Goal: Task Accomplishment & Management: Use online tool/utility

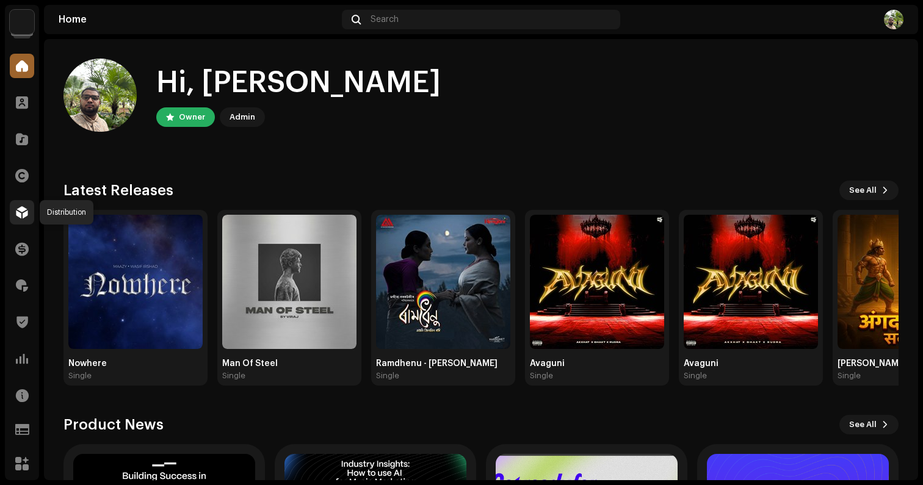
click at [19, 209] on span at bounding box center [22, 213] width 12 height 10
click at [19, 210] on span at bounding box center [22, 213] width 12 height 10
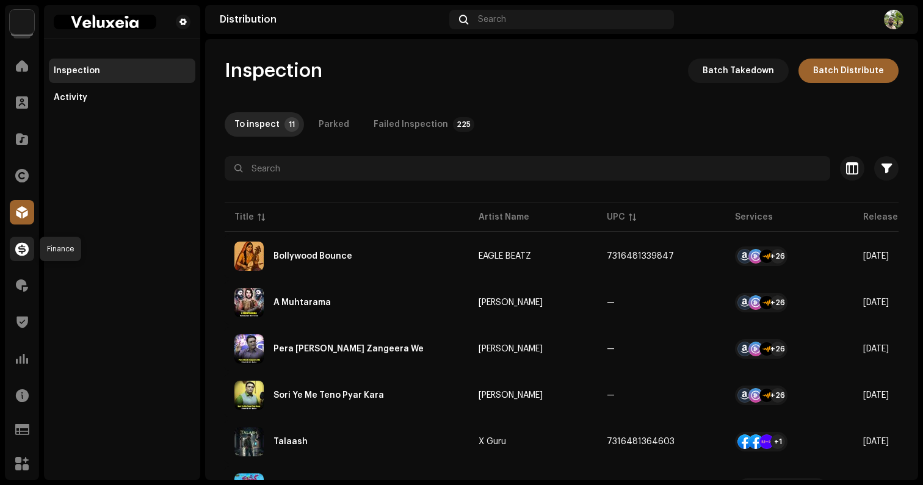
click at [22, 256] on div at bounding box center [22, 249] width 24 height 24
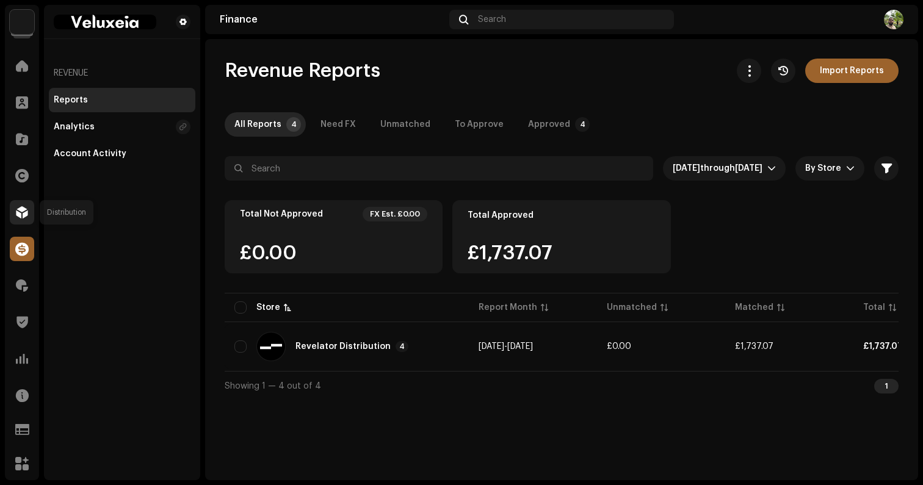
click at [23, 212] on span at bounding box center [22, 213] width 12 height 10
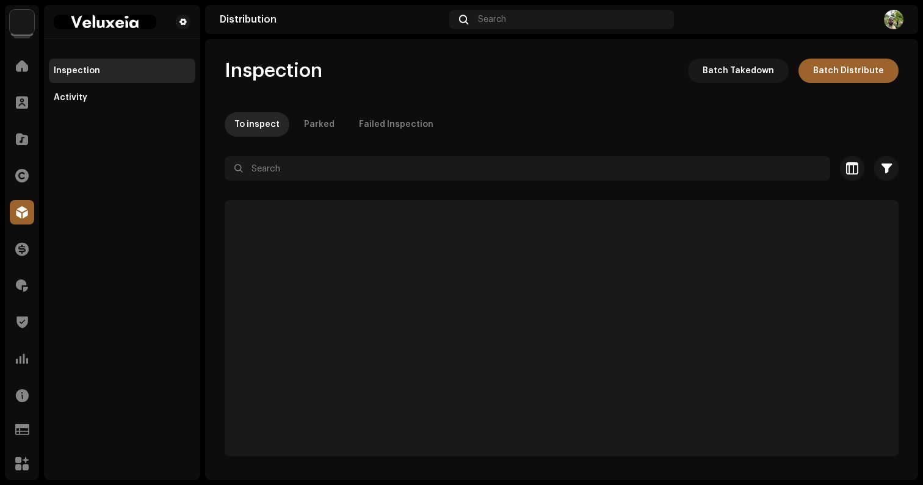
click at [23, 212] on span at bounding box center [22, 213] width 12 height 10
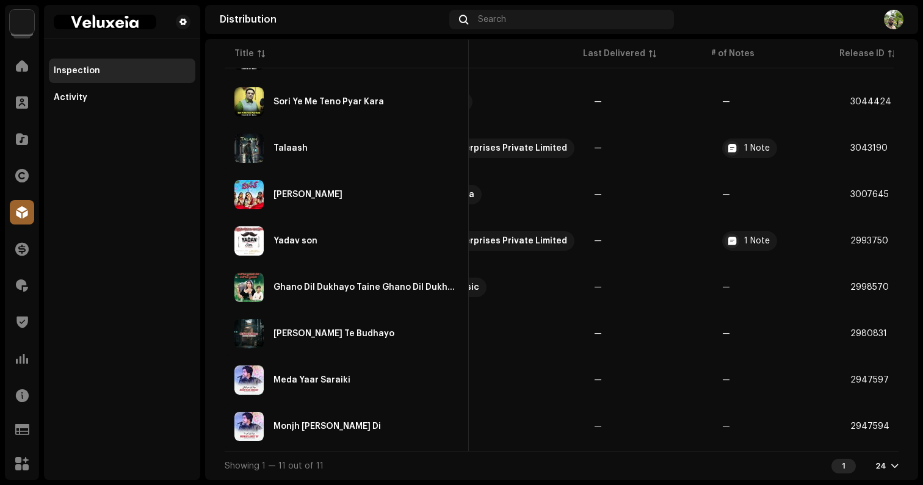
scroll to position [0, 785]
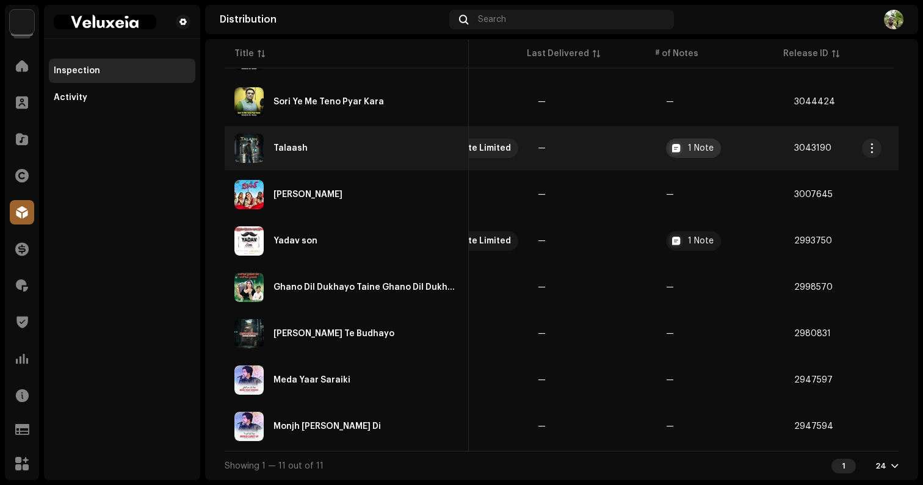
click at [671, 146] on div at bounding box center [675, 148] width 15 height 15
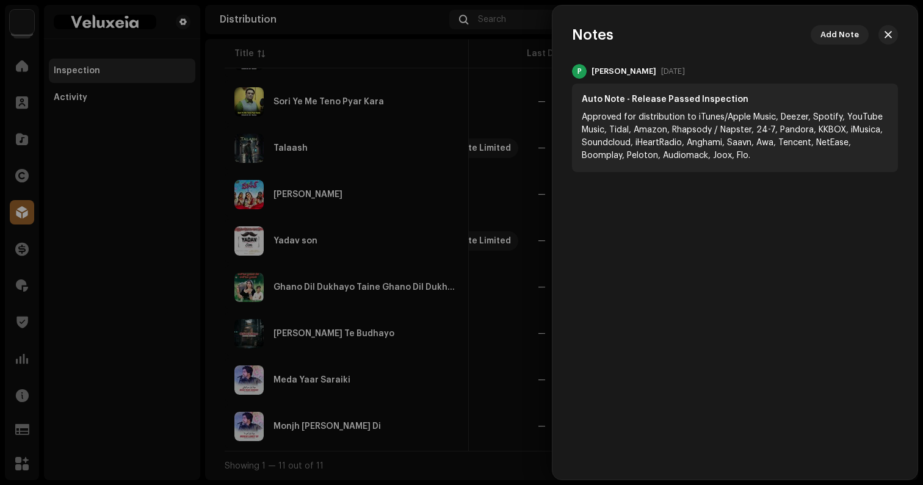
click at [561, 134] on div "P [PERSON_NAME] [DATE] Auto Note - Release Passed Inspection Approved for distr…" at bounding box center [734, 118] width 365 height 108
click at [505, 140] on div at bounding box center [461, 242] width 923 height 485
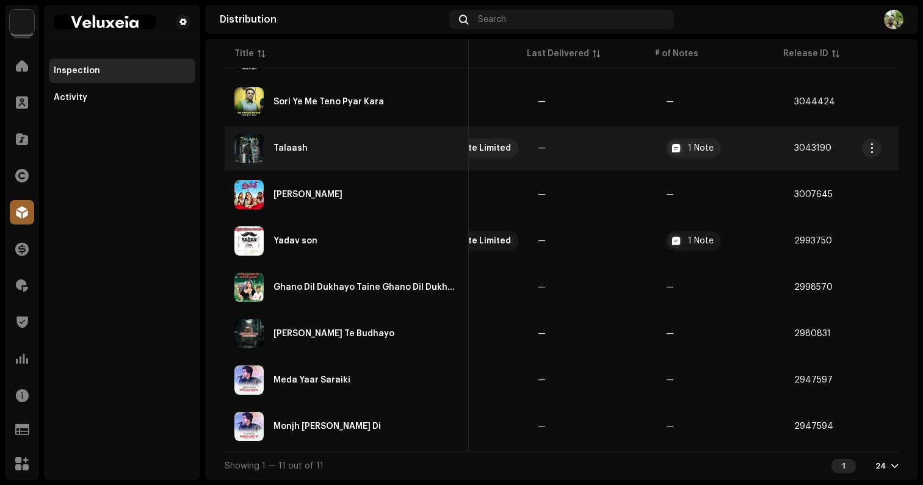
click at [407, 139] on div "Talaash" at bounding box center [346, 148] width 225 height 29
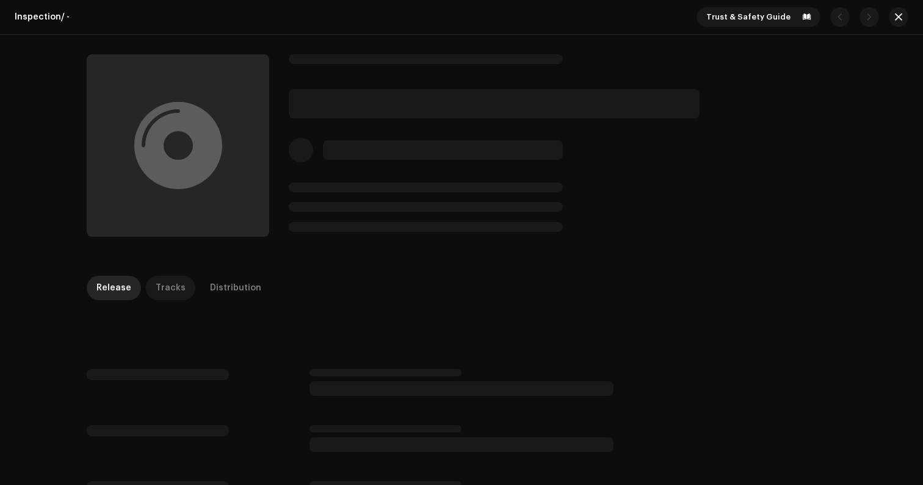
click at [177, 295] on p-tab "Tracks" at bounding box center [170, 288] width 49 height 24
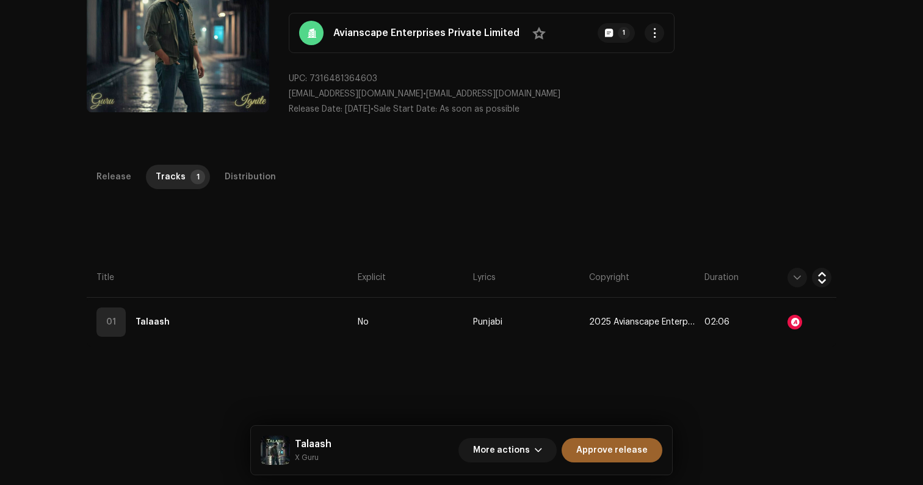
scroll to position [199, 0]
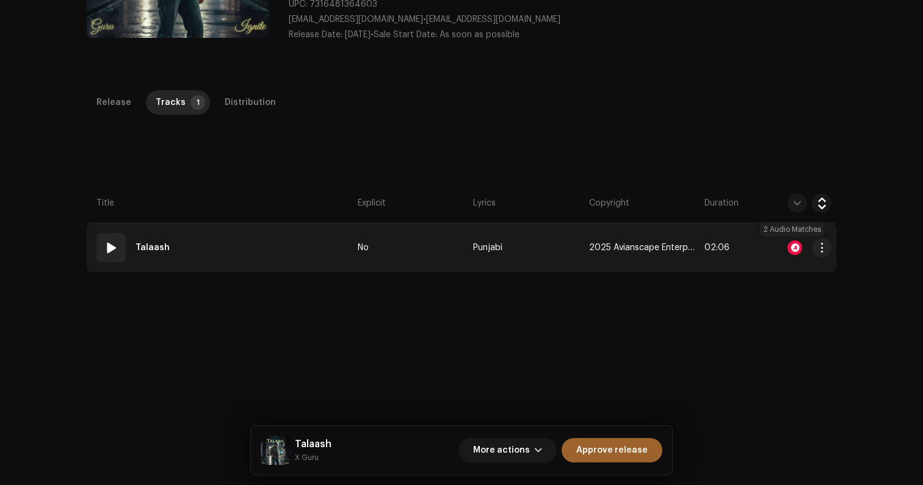
click at [790, 242] on div at bounding box center [794, 247] width 15 height 15
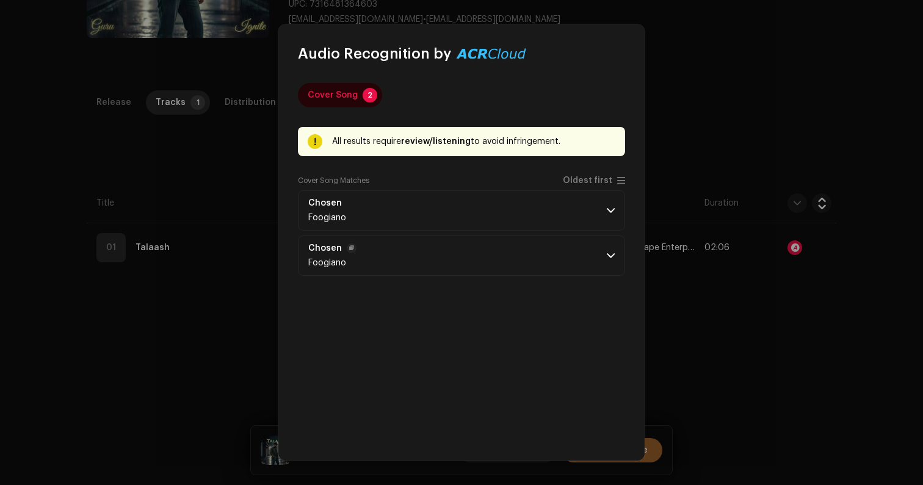
click at [516, 259] on p-accordion-header "Chosen Foogiano" at bounding box center [461, 256] width 327 height 40
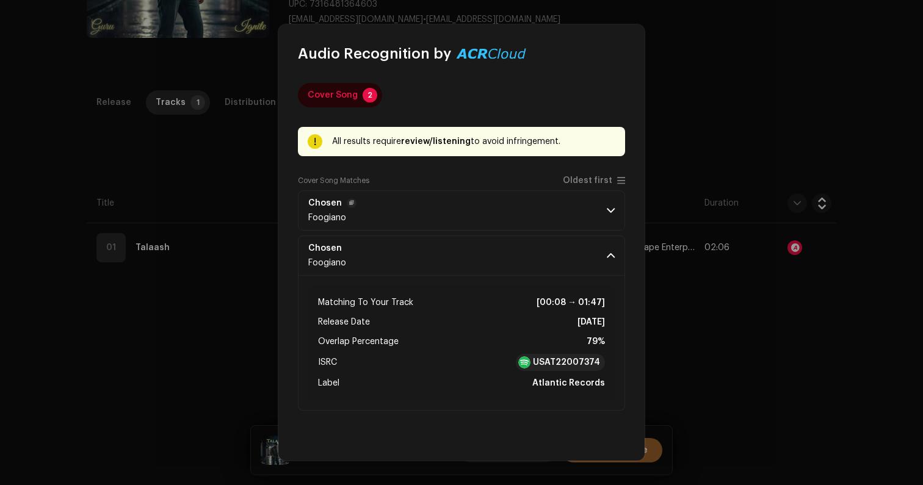
click at [497, 209] on p-accordion-header "Chosen Foogiano" at bounding box center [461, 210] width 327 height 40
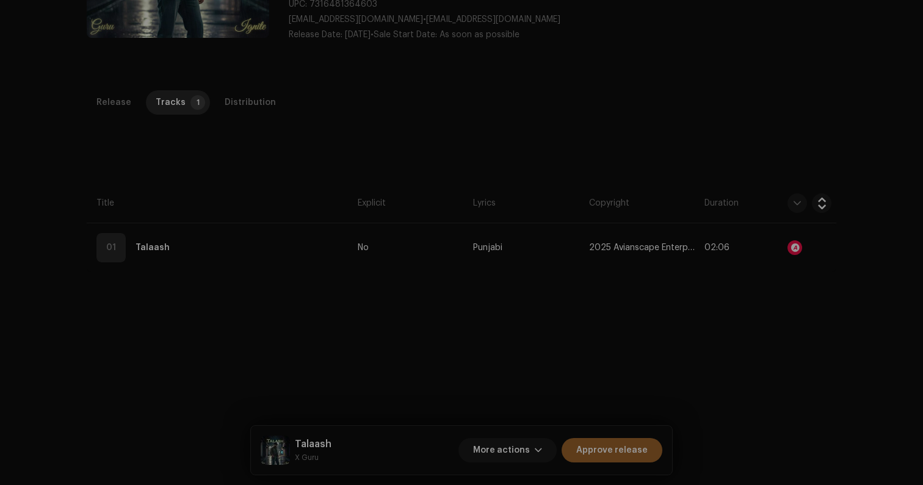
click at [778, 283] on div "Audio Recognition by Cover Song 2 All results require review/listening to avoid…" at bounding box center [461, 242] width 923 height 485
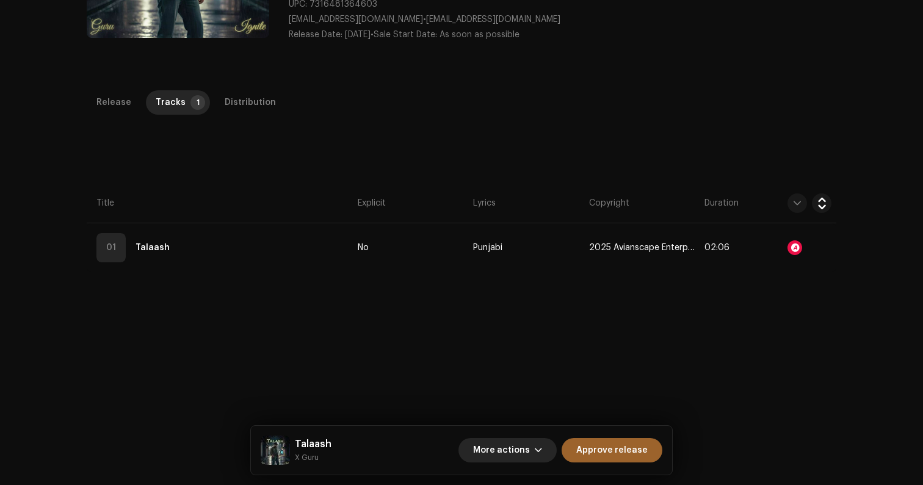
click at [505, 444] on span "More actions" at bounding box center [501, 450] width 57 height 24
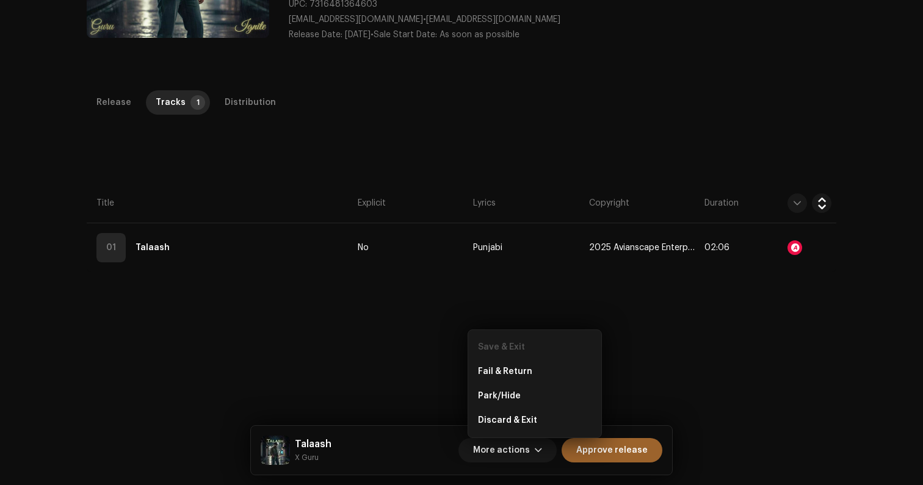
click at [499, 356] on div "Save & Exit" at bounding box center [534, 347] width 123 height 24
click at [499, 363] on div "Fail & Return" at bounding box center [534, 372] width 123 height 24
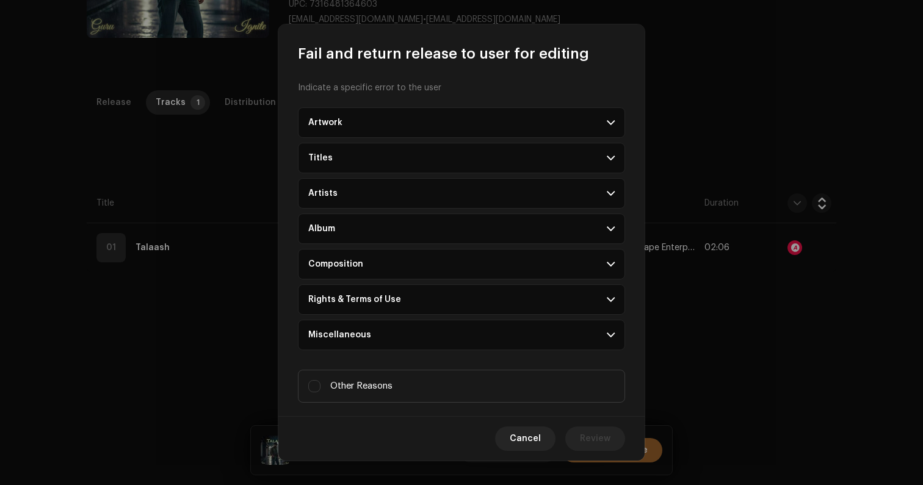
click at [374, 328] on p-accordion-header "Miscellaneous" at bounding box center [461, 335] width 327 height 31
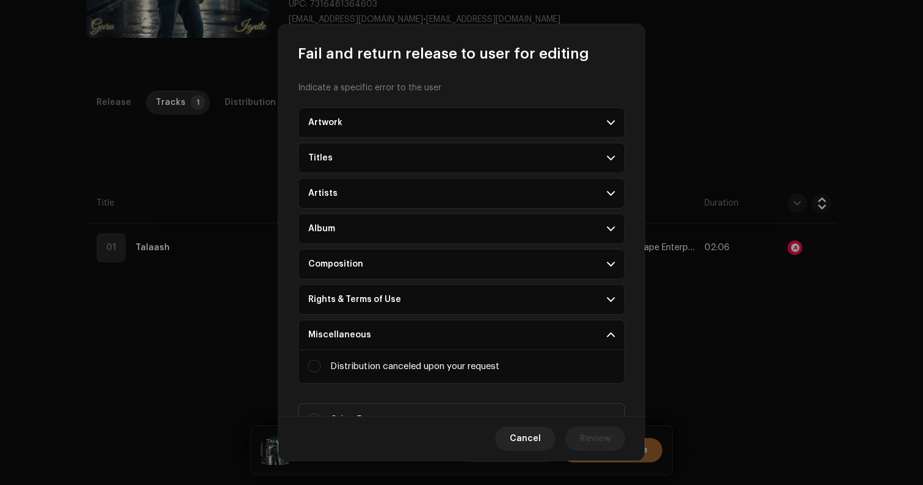
click at [367, 292] on p-accordion-header "Rights & Terms of Use" at bounding box center [461, 299] width 327 height 31
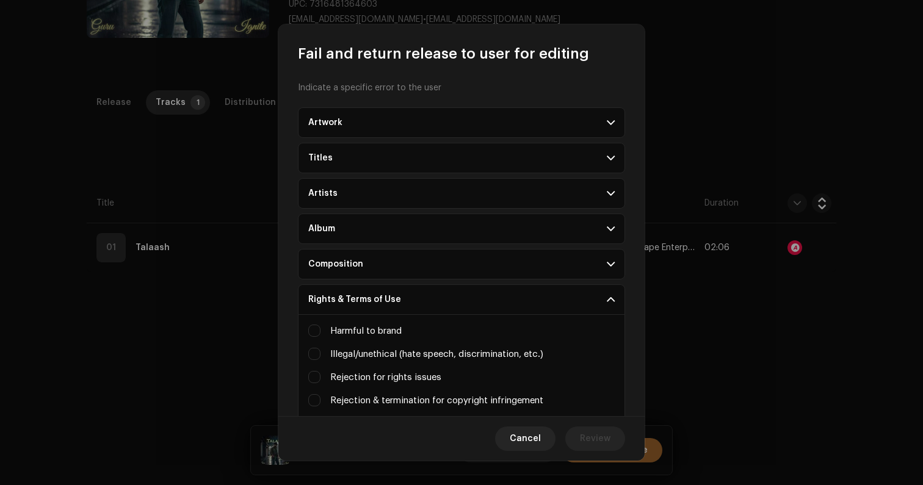
click at [351, 261] on div "Composition" at bounding box center [335, 264] width 55 height 10
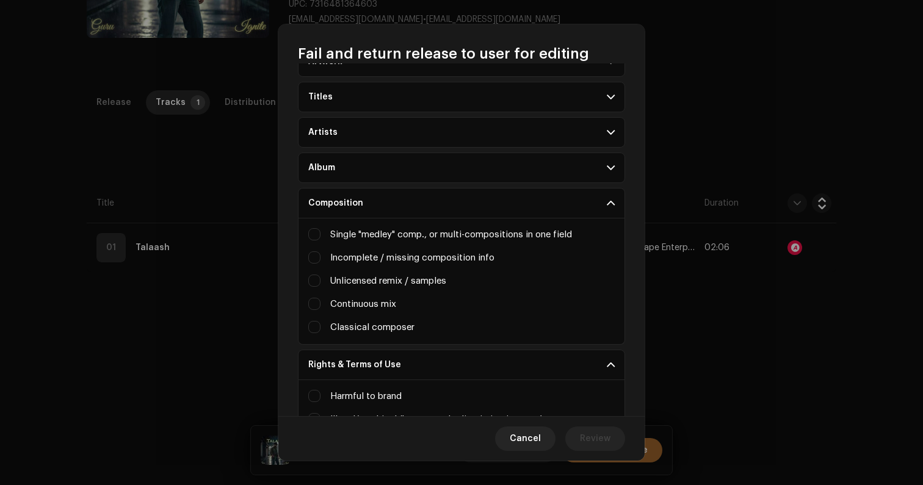
scroll to position [109, 0]
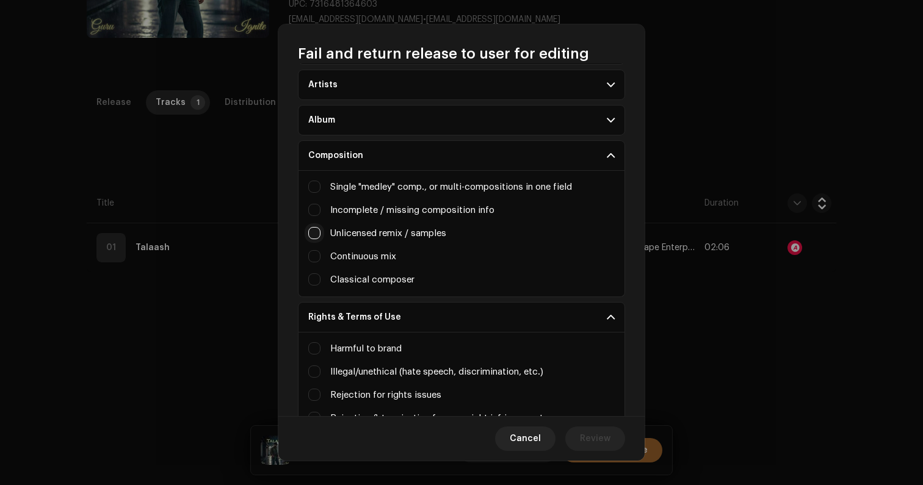
click at [316, 233] on input "Irrelevant / excessive information" at bounding box center [314, 233] width 12 height 12
checkbox input "true"
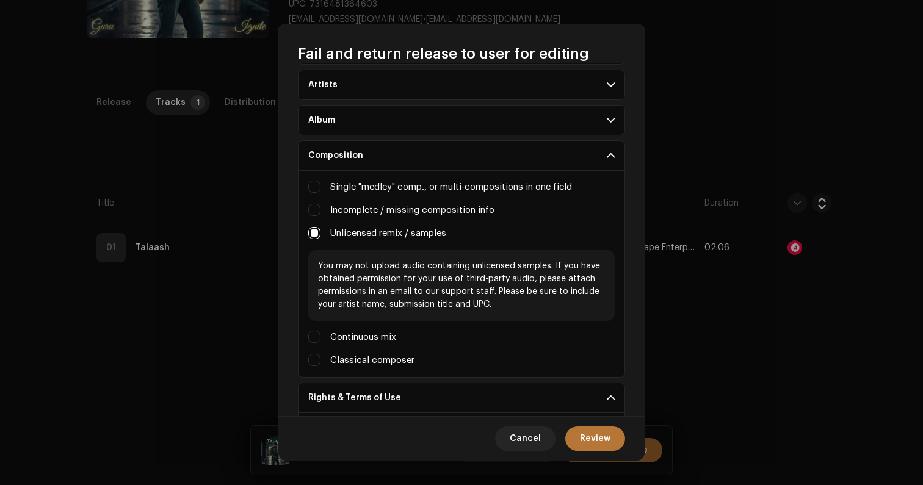
click at [609, 444] on span "Review" at bounding box center [595, 439] width 31 height 24
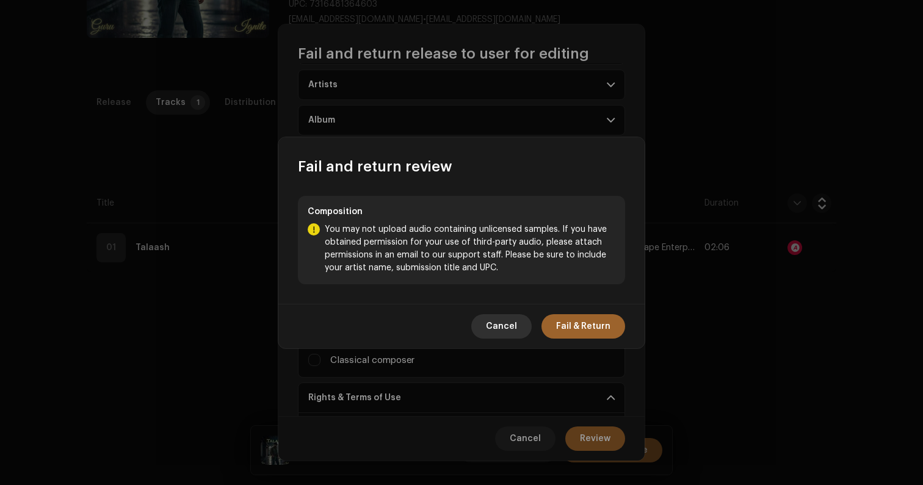
click at [512, 332] on span "Cancel" at bounding box center [501, 326] width 31 height 24
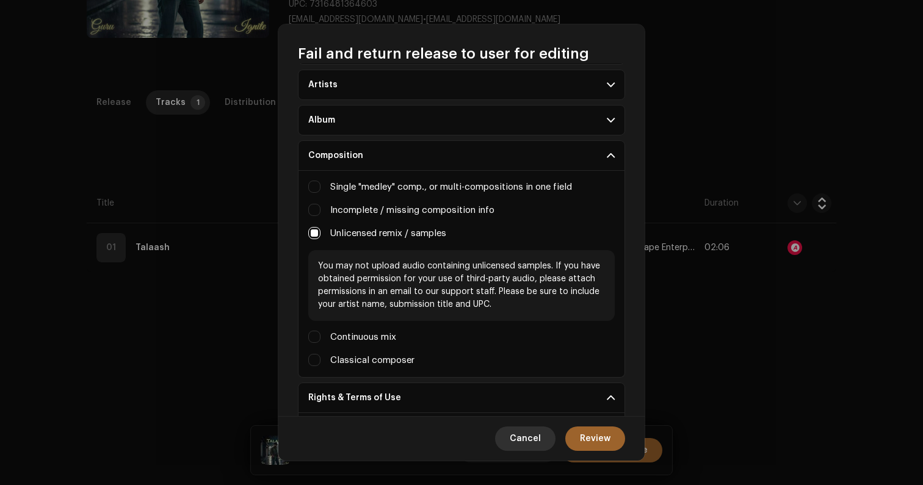
click at [523, 443] on span "Cancel" at bounding box center [525, 439] width 31 height 24
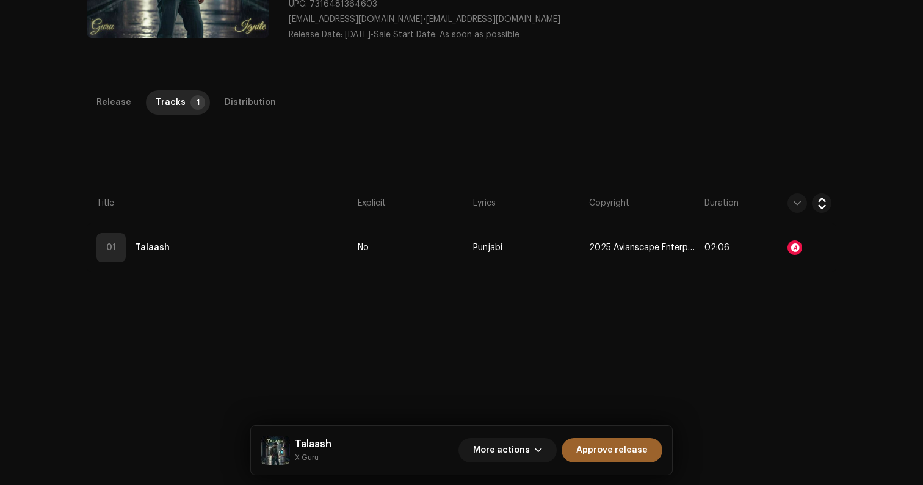
scroll to position [181, 0]
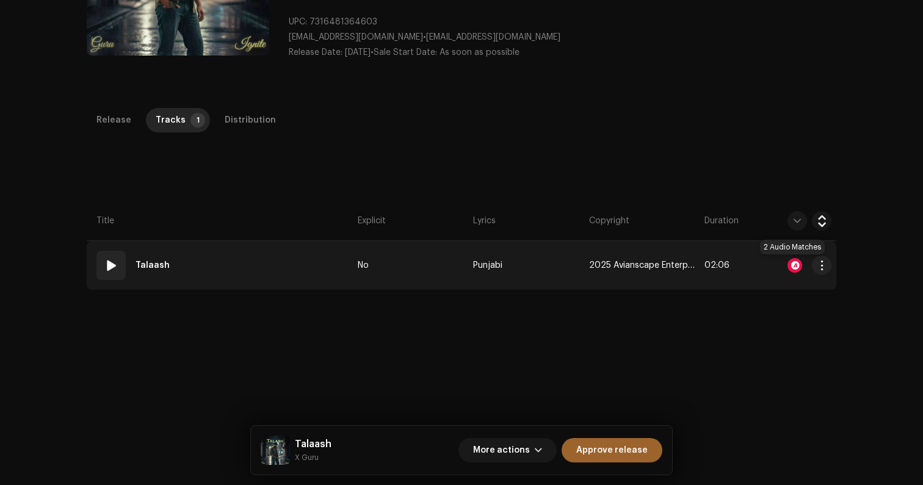
click at [790, 263] on div at bounding box center [794, 265] width 15 height 15
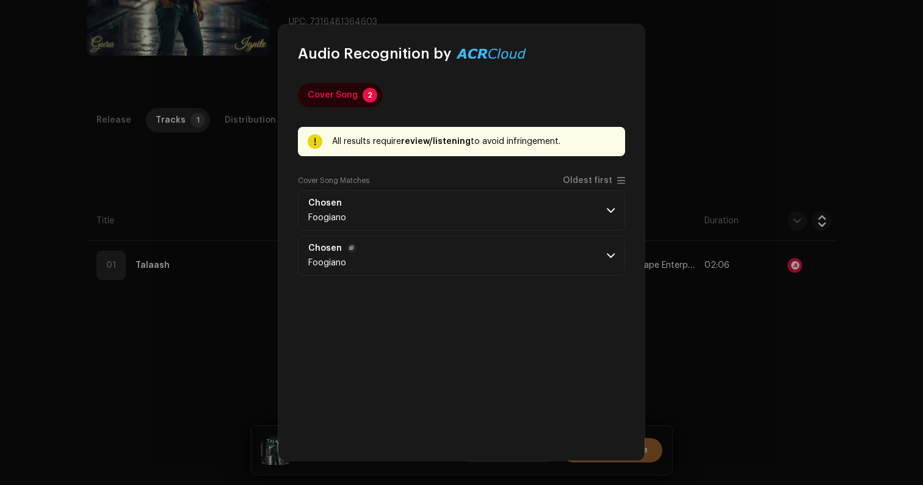
click at [595, 266] on p-accordion-header "Chosen Foogiano" at bounding box center [461, 256] width 327 height 40
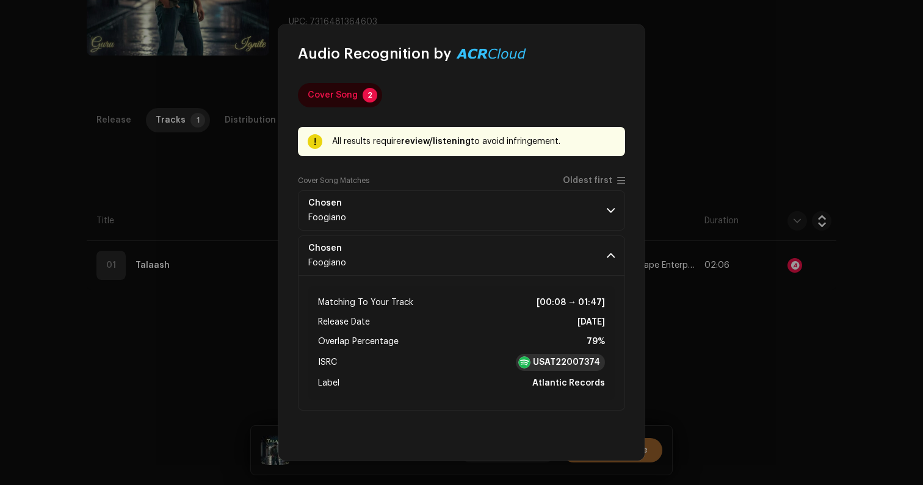
click at [558, 364] on strong "USAT22007374" at bounding box center [566, 362] width 67 height 12
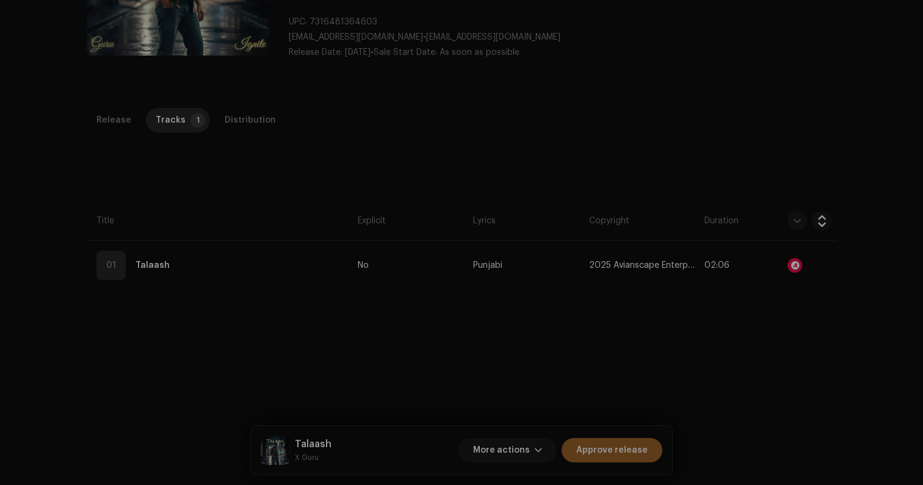
click at [206, 183] on div "Audio Recognition by Cover Song 2 All results require review/listening to avoid…" at bounding box center [461, 242] width 923 height 485
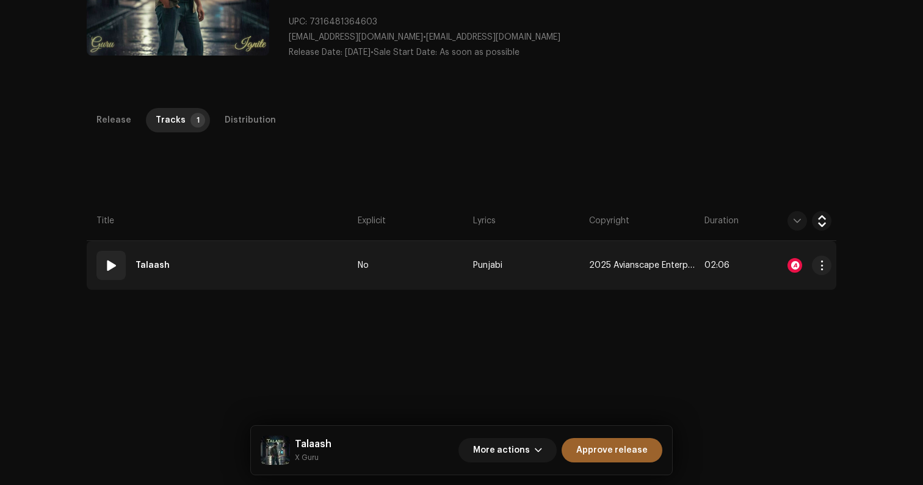
click at [106, 267] on span at bounding box center [111, 265] width 15 height 15
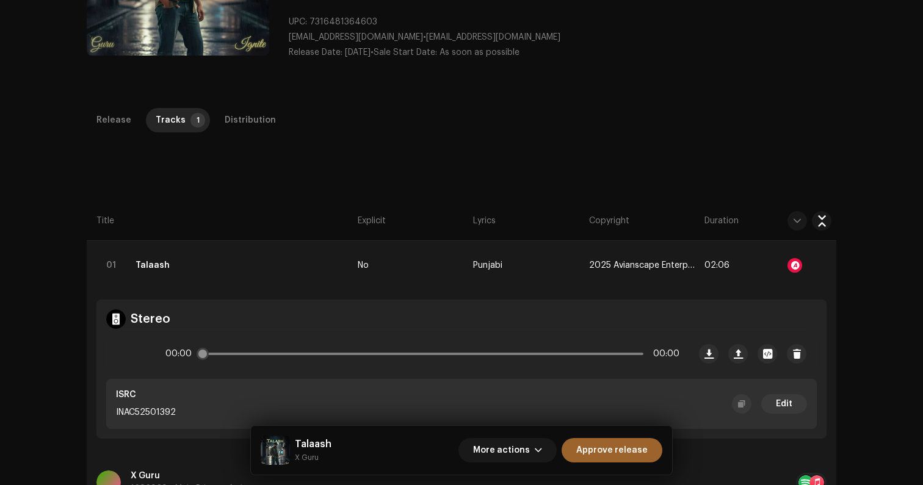
click at [285, 355] on div "00:00 00:00" at bounding box center [422, 354] width 514 height 24
click at [126, 350] on span at bounding box center [131, 354] width 10 height 10
click at [319, 347] on div "00:01 02:06" at bounding box center [422, 354] width 514 height 24
click at [290, 353] on p-slider at bounding box center [422, 354] width 442 height 2
click at [212, 351] on div "00:28 02:06" at bounding box center [422, 354] width 514 height 24
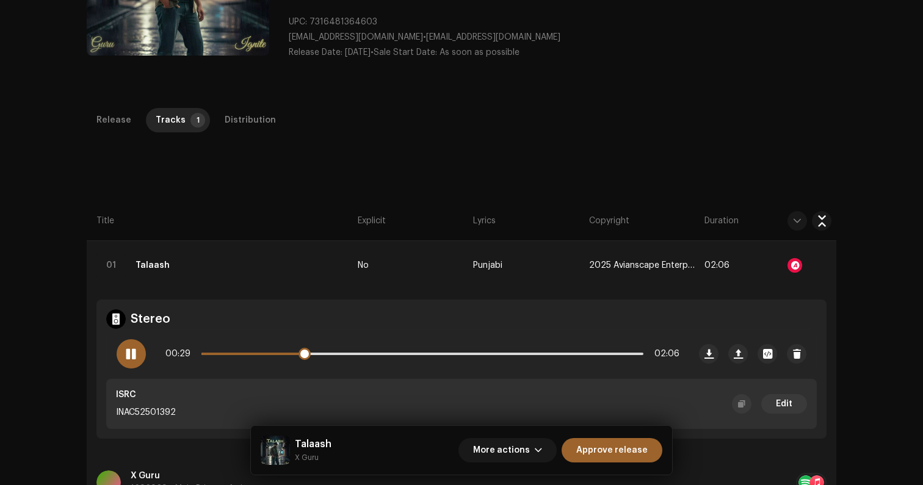
click at [206, 354] on span at bounding box center [252, 354] width 102 height 2
click at [139, 357] on div at bounding box center [131, 353] width 29 height 29
